Goal: Information Seeking & Learning: Learn about a topic

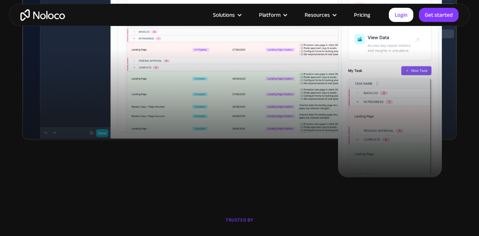
scroll to position [393, 0]
click at [360, 13] on link "Pricing" at bounding box center [362, 15] width 35 height 10
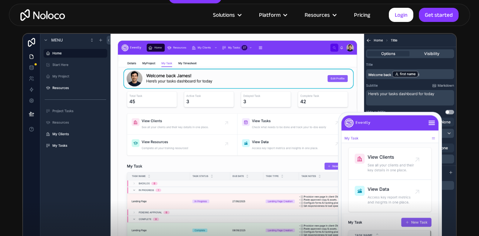
scroll to position [241, 0]
